Goal: Transaction & Acquisition: Purchase product/service

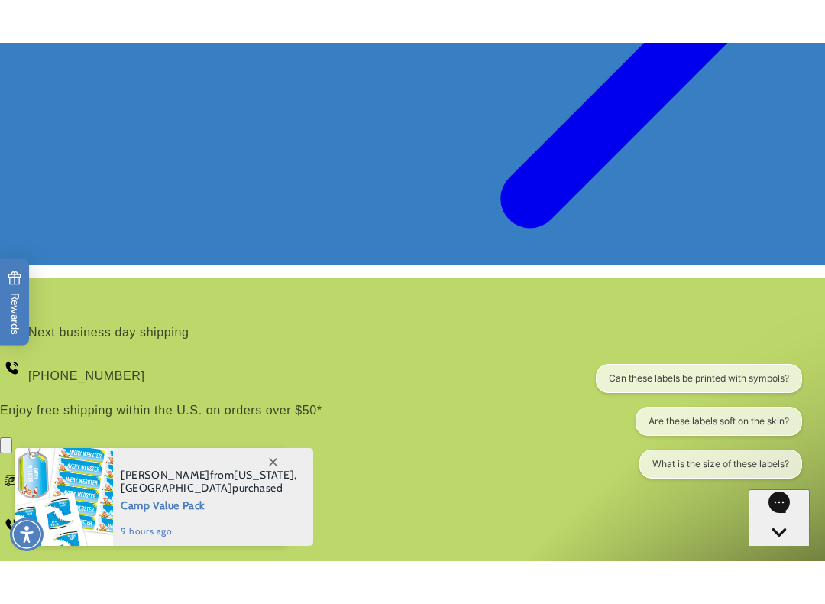
scroll to position [451, 0]
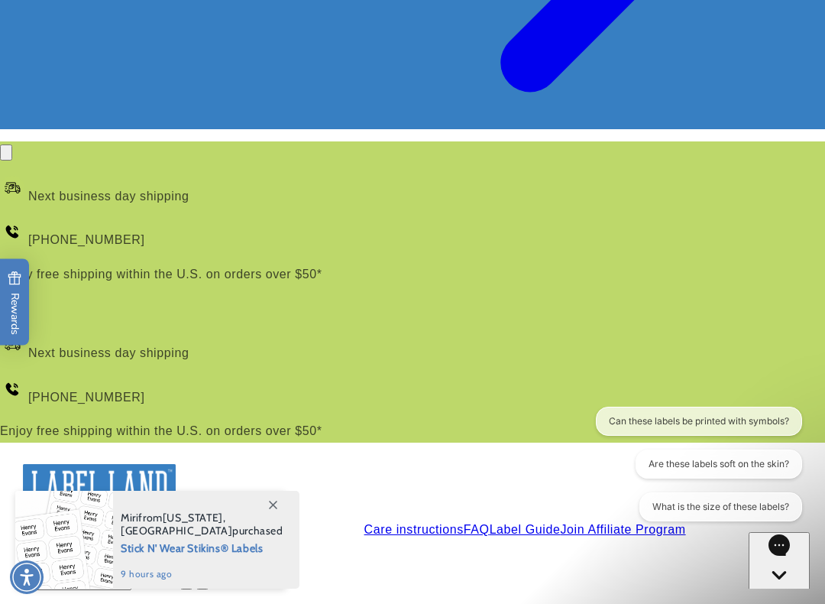
scroll to position [525, 0]
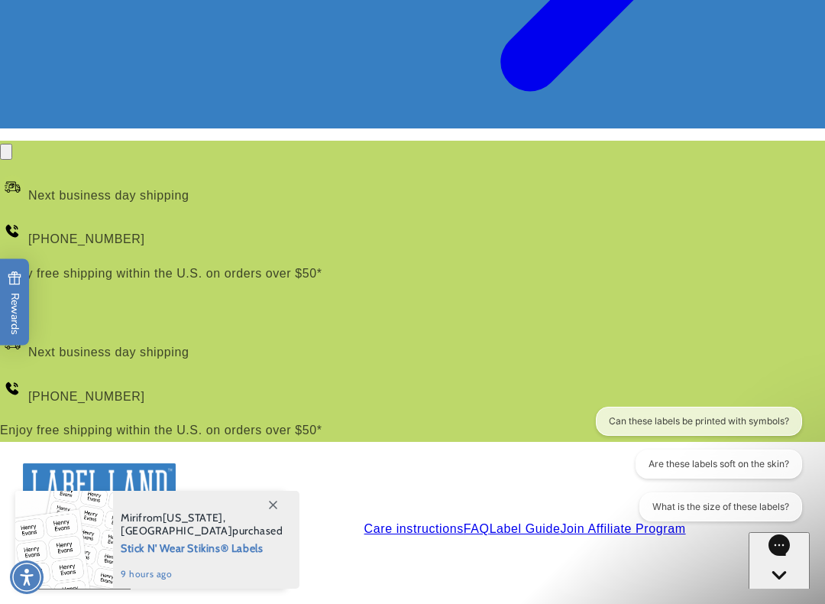
type input "*******"
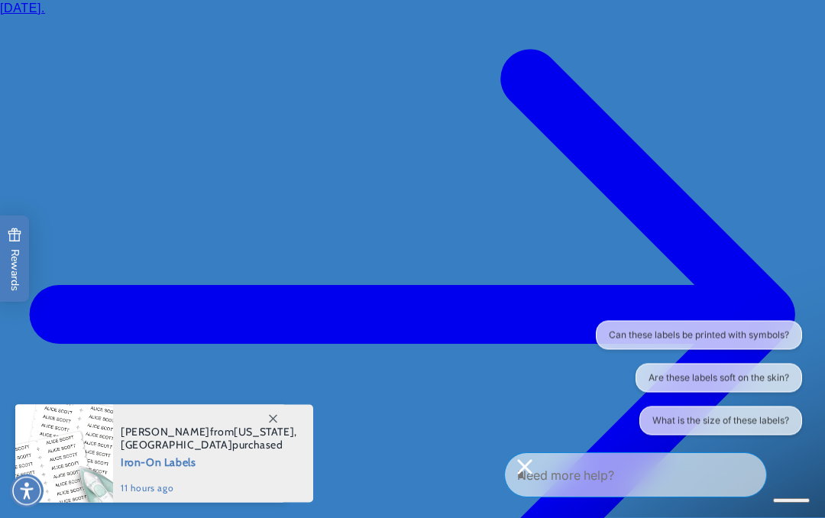
scroll to position [0, 0]
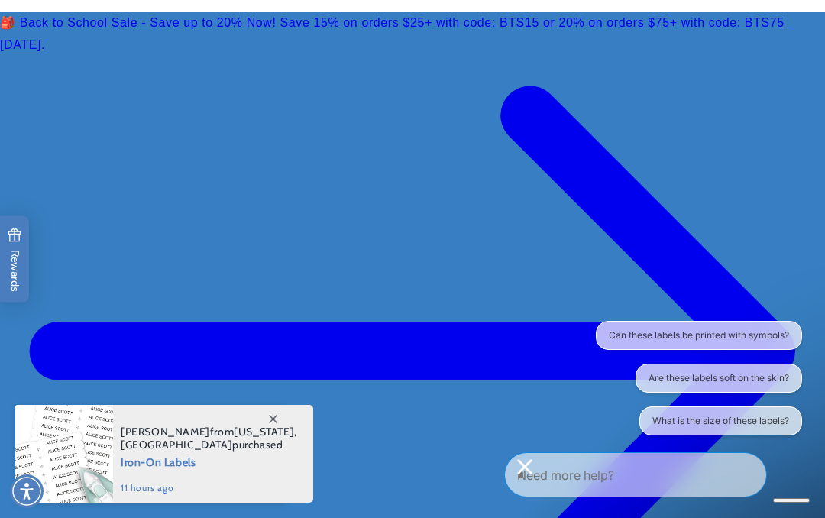
type input "*****"
click at [719, 329] on button "Can these labels be printed with symbols?" at bounding box center [698, 335] width 206 height 29
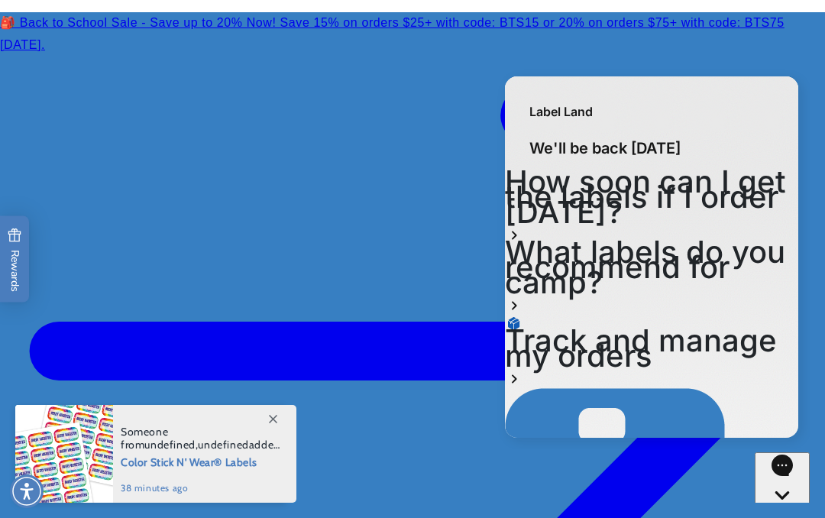
click at [777, 514] on div "Close gorgias live chat" at bounding box center [782, 523] width 43 height 19
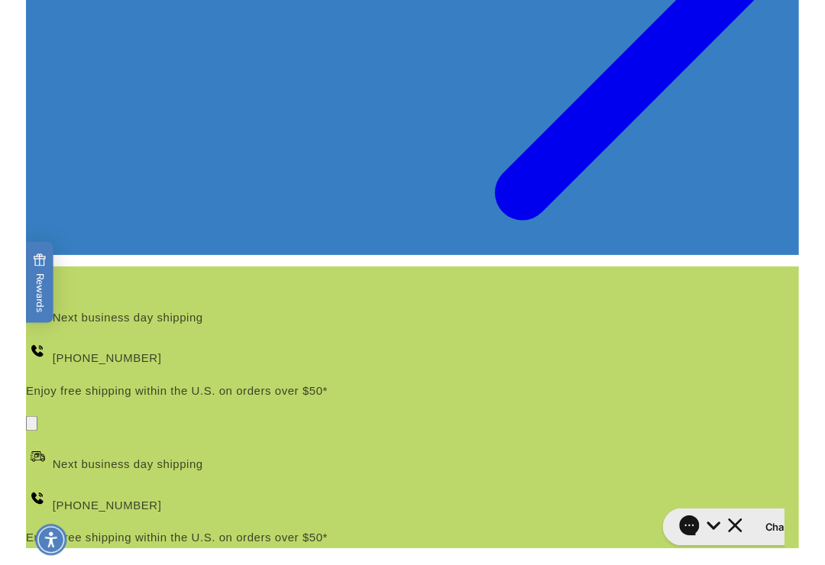
scroll to position [381, 0]
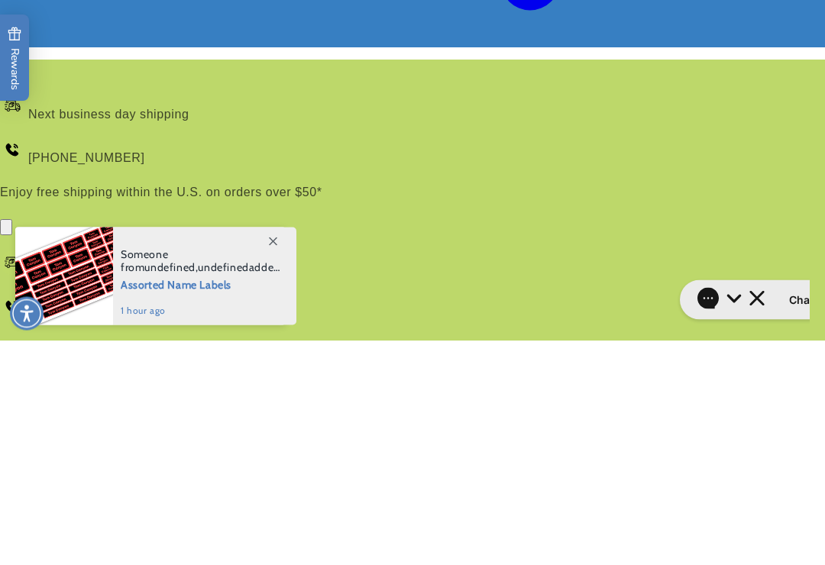
type input "*"
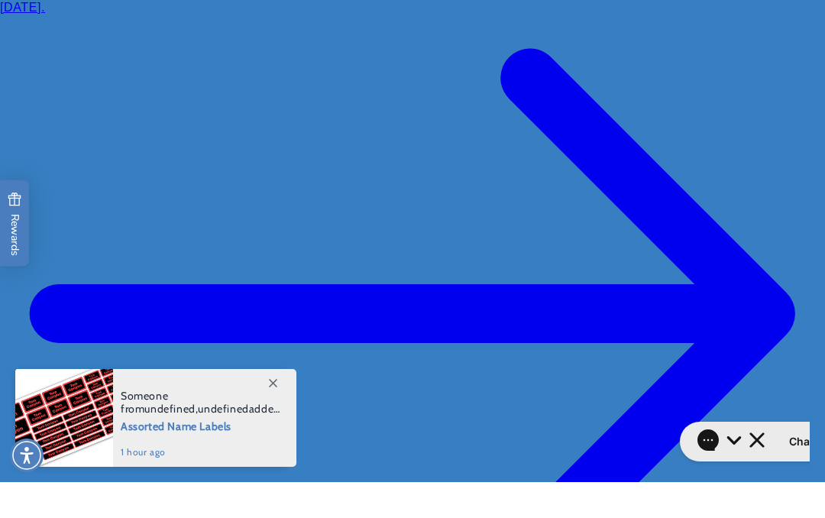
scroll to position [0, 0]
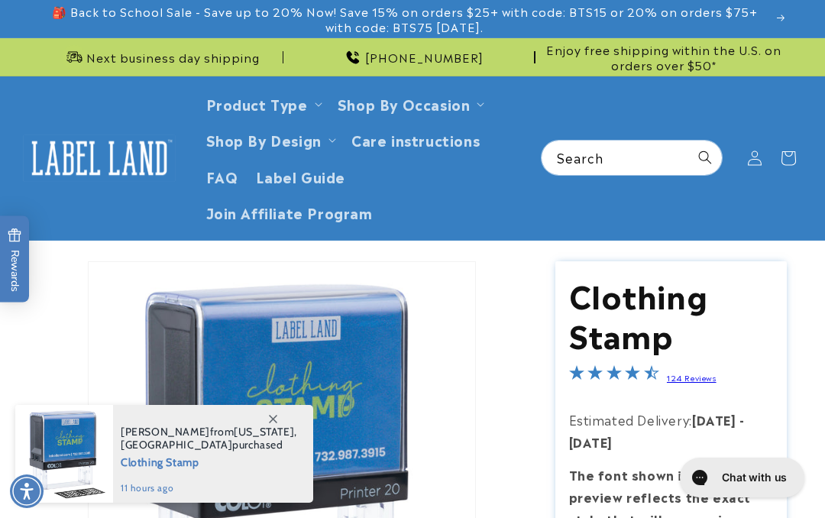
click at [282, 412] on span at bounding box center [273, 419] width 28 height 28
